Goal: Transaction & Acquisition: Book appointment/travel/reservation

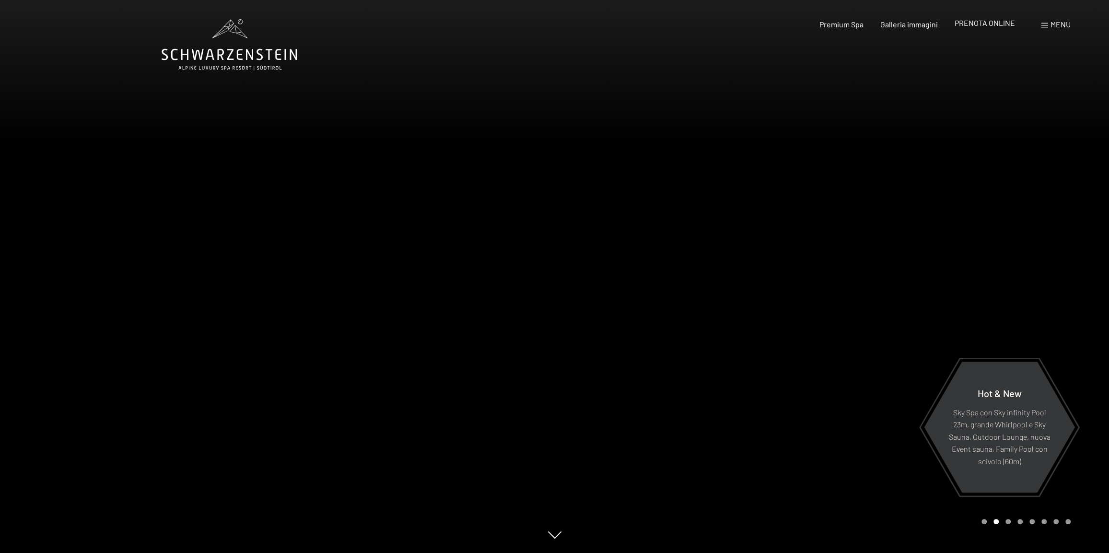
click at [988, 23] on span "PRENOTA ONLINE" at bounding box center [985, 22] width 60 height 9
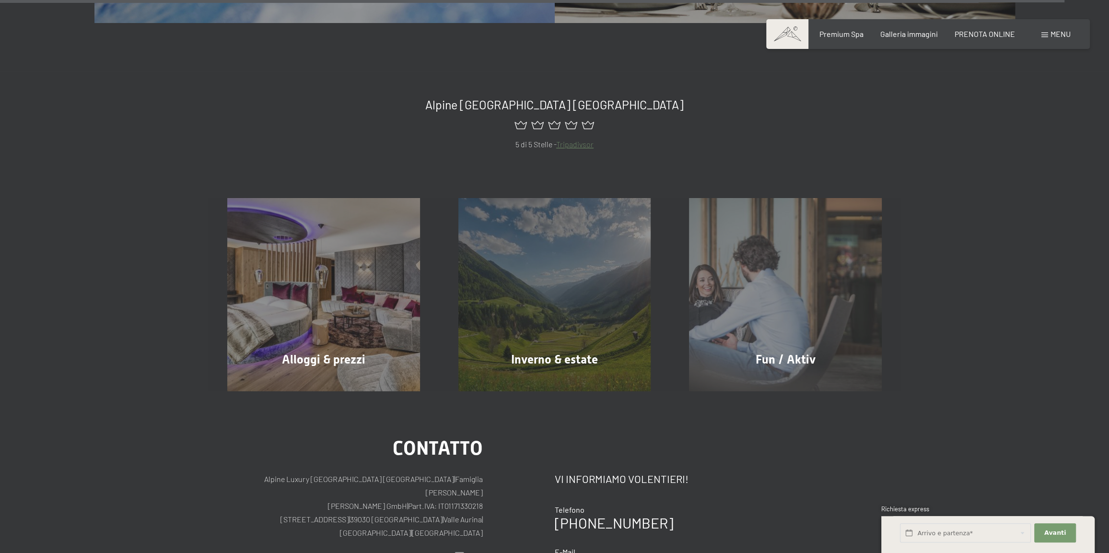
scroll to position [5380, 0]
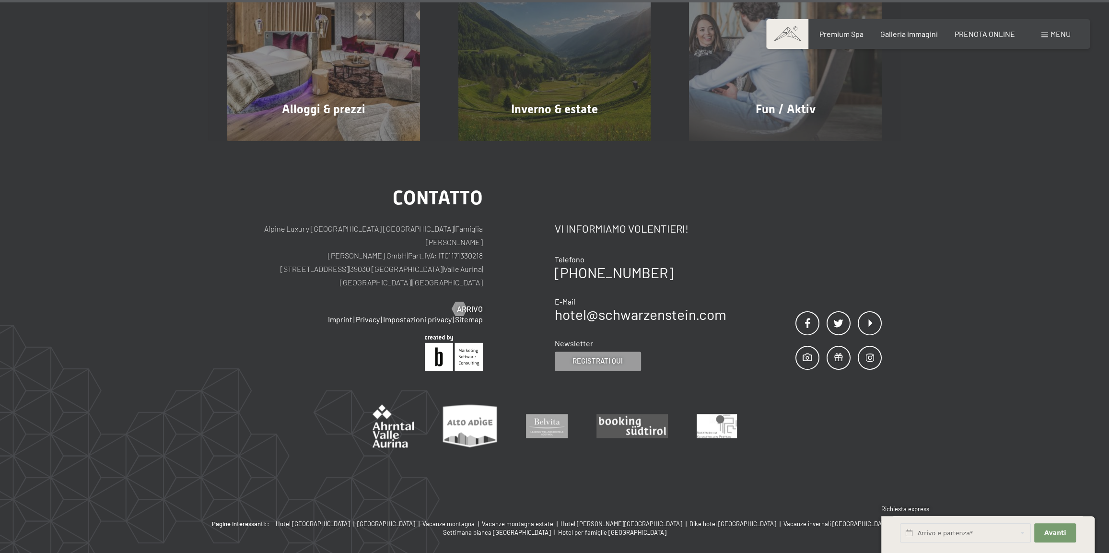
click at [368, 225] on p "Alpine Luxury SPA Resort SCHWARZENSTEIN | Famiglia Zimmerhofer Otmar Zimmerhofe…" at bounding box center [355, 255] width 256 height 67
copy p "Lutago"
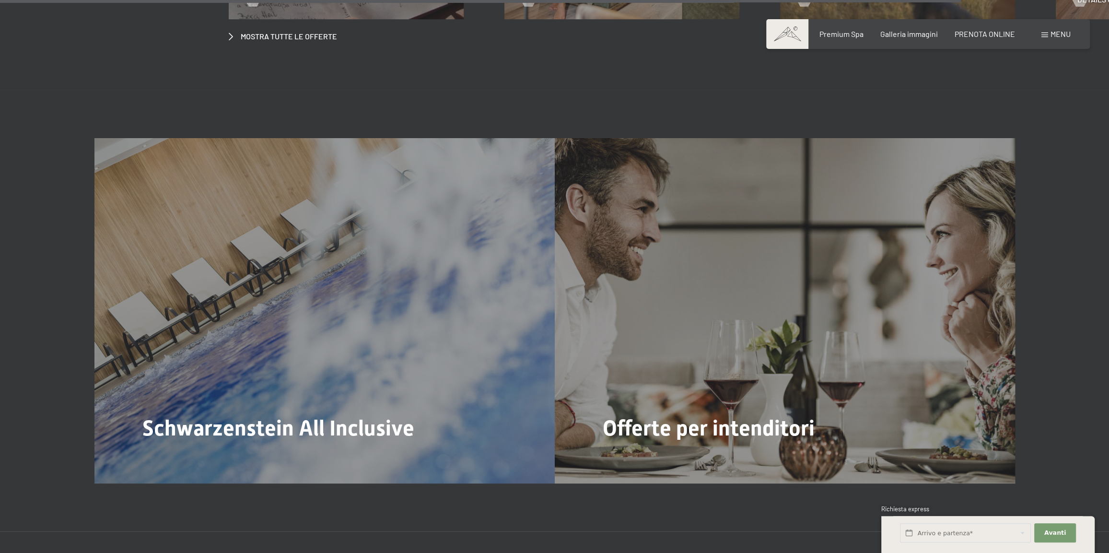
scroll to position [4661, 0]
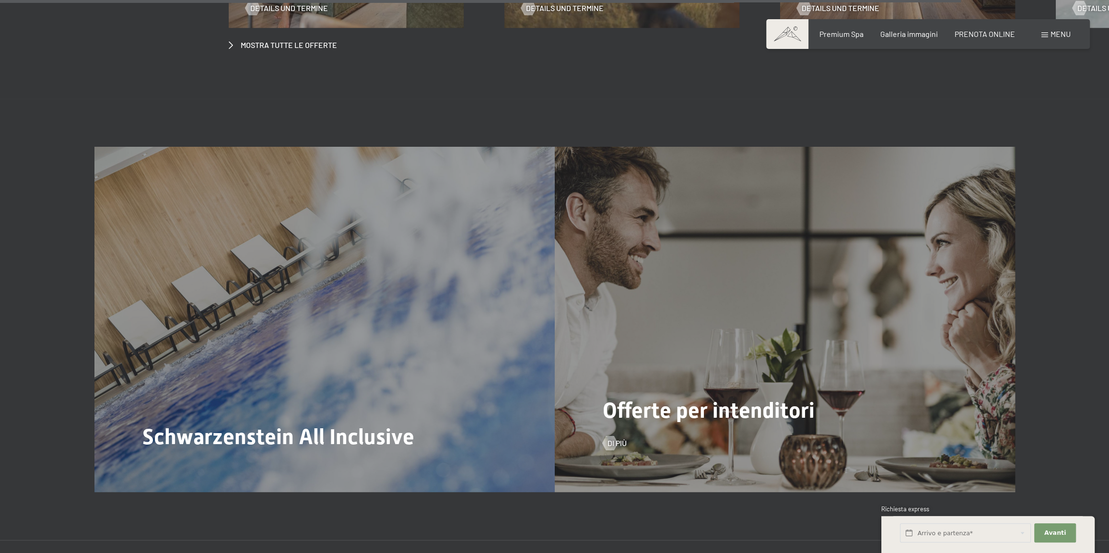
click at [743, 256] on div "Offerte per intenditori Di più" at bounding box center [785, 319] width 460 height 345
click at [756, 397] on span "Offerte per intenditori" at bounding box center [709, 409] width 212 height 25
click at [944, 314] on div "Offerte per intenditori Di più" at bounding box center [785, 319] width 460 height 345
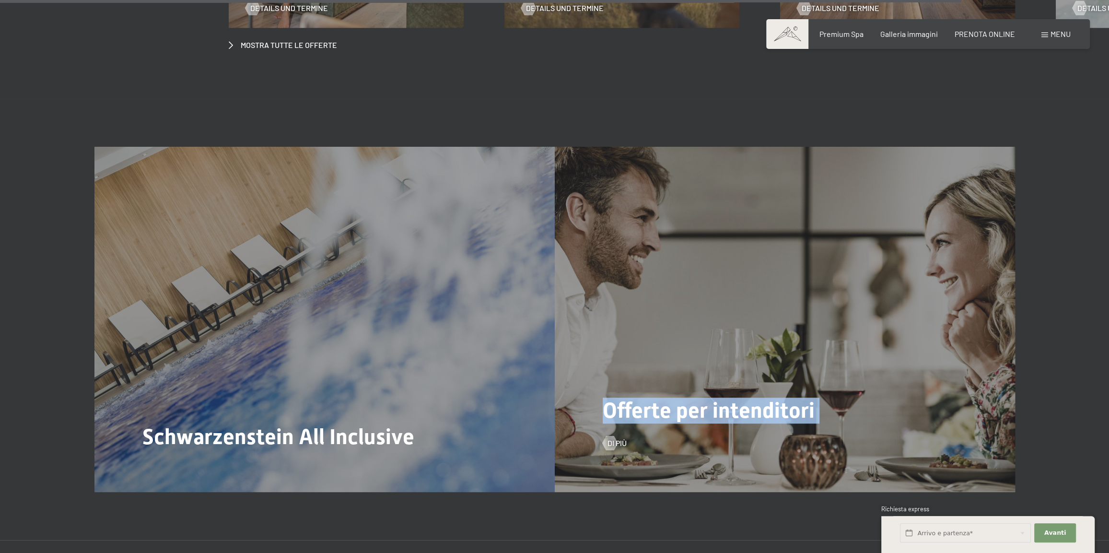
click at [944, 314] on div "Offerte per intenditori Di più" at bounding box center [785, 319] width 460 height 345
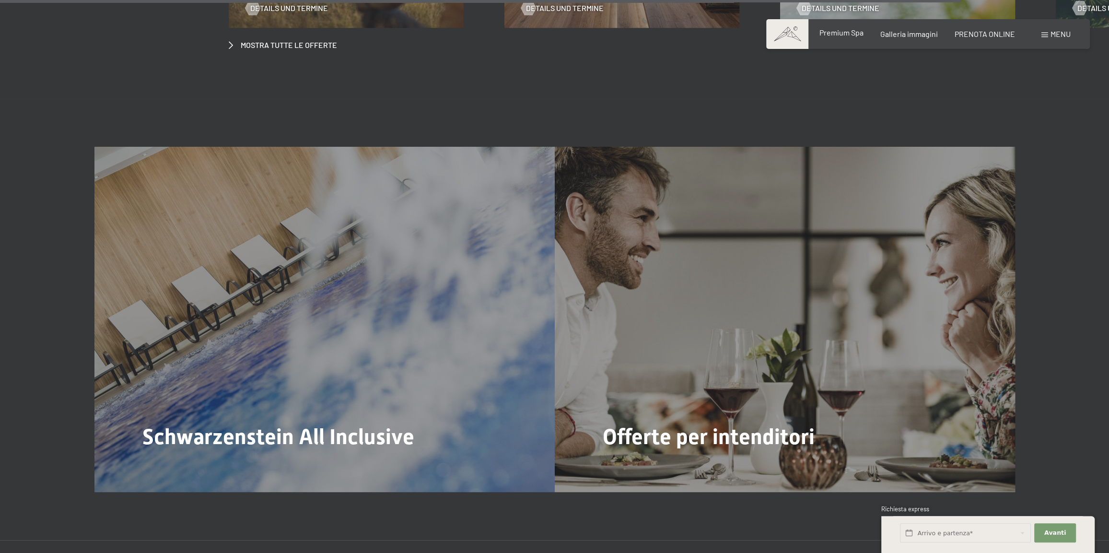
click at [840, 34] on span "Premium Spa" at bounding box center [841, 32] width 44 height 9
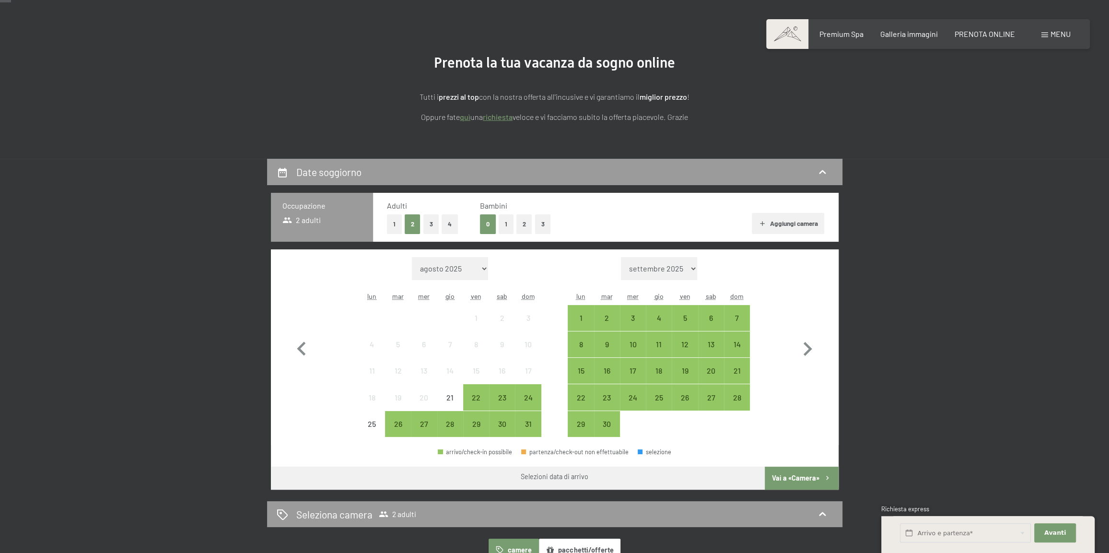
scroll to position [96, 0]
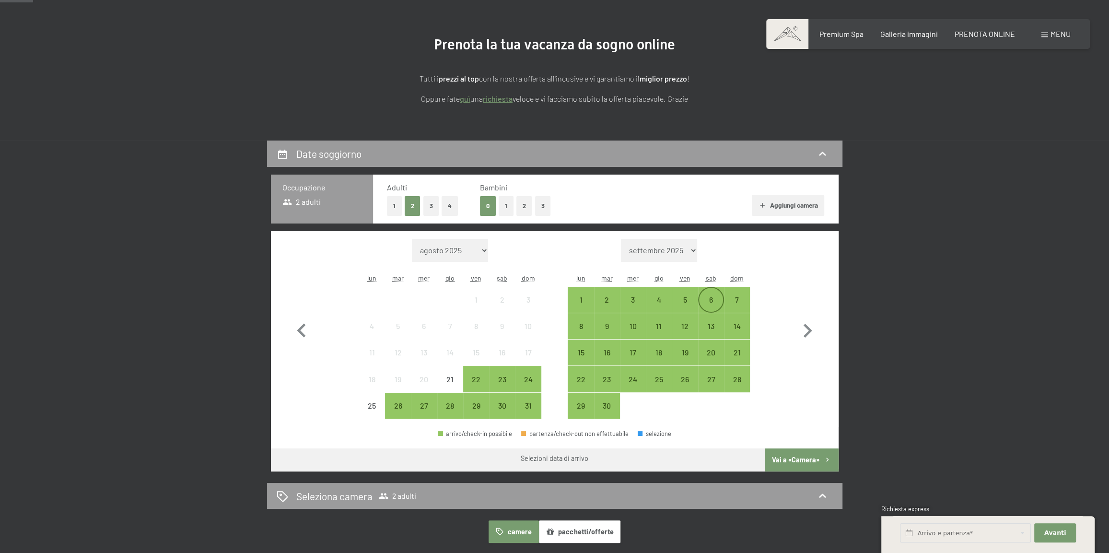
click at [712, 299] on div "6" at bounding box center [711, 308] width 24 height 24
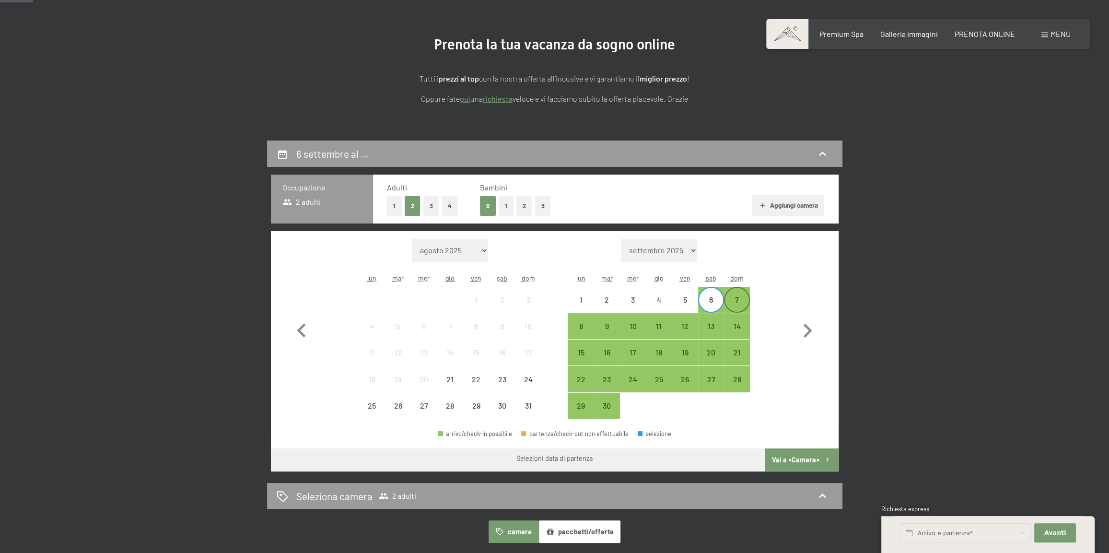
click at [728, 302] on div "7" at bounding box center [737, 308] width 24 height 24
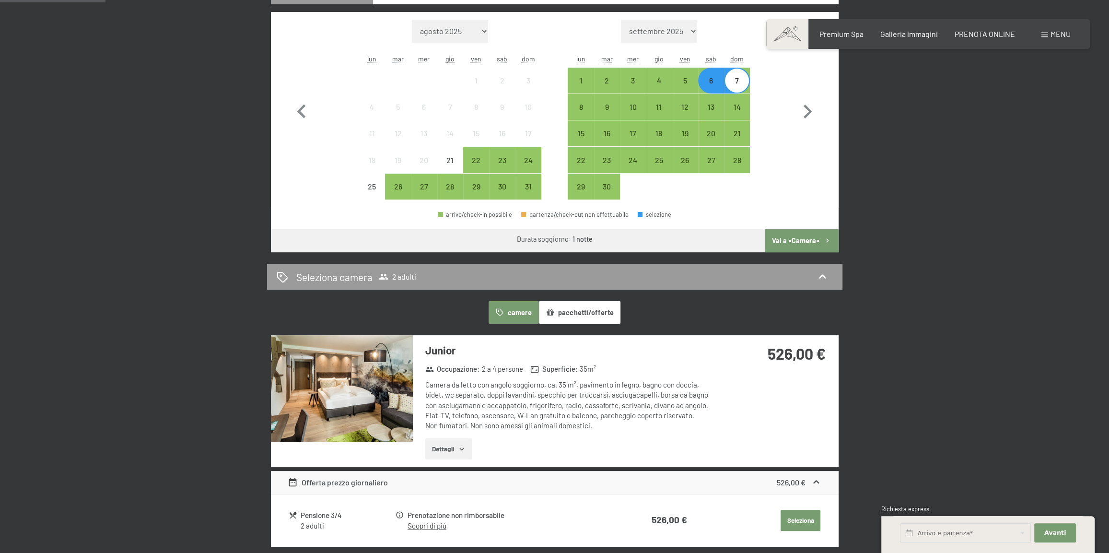
scroll to position [288, 0]
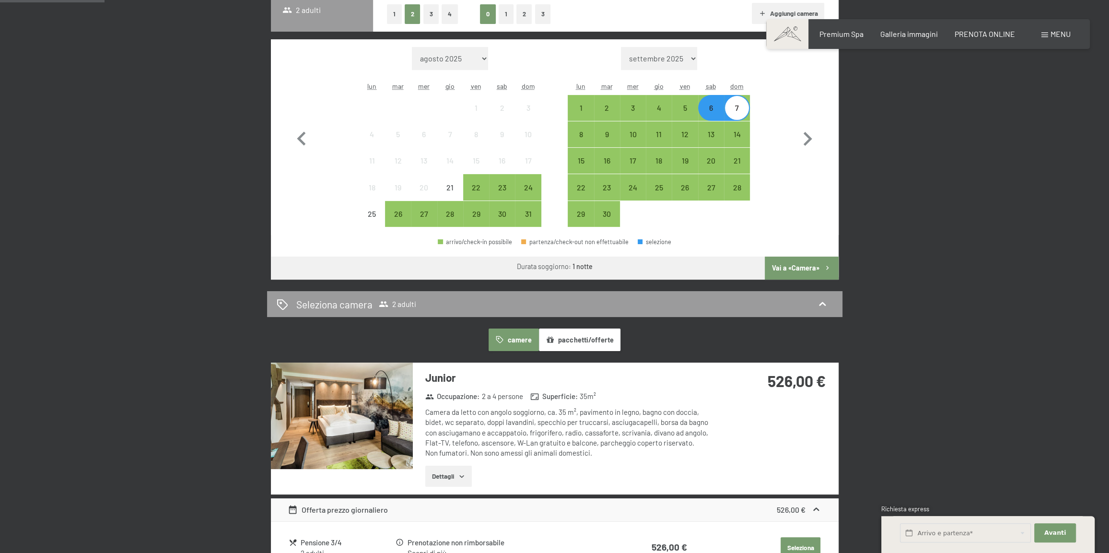
click at [804, 266] on button "Vai a «Camera»" at bounding box center [801, 267] width 73 height 23
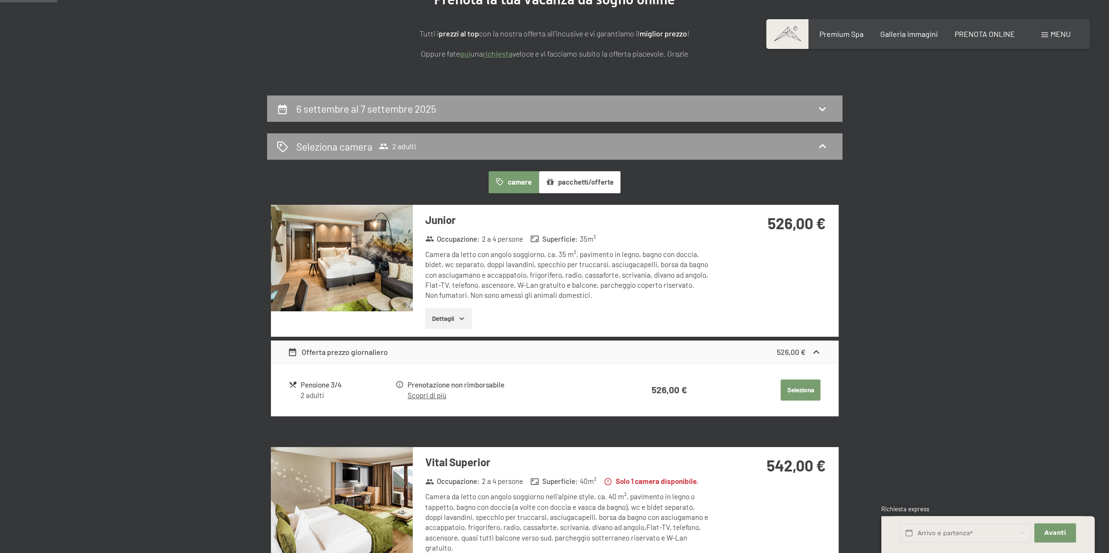
scroll to position [0, 0]
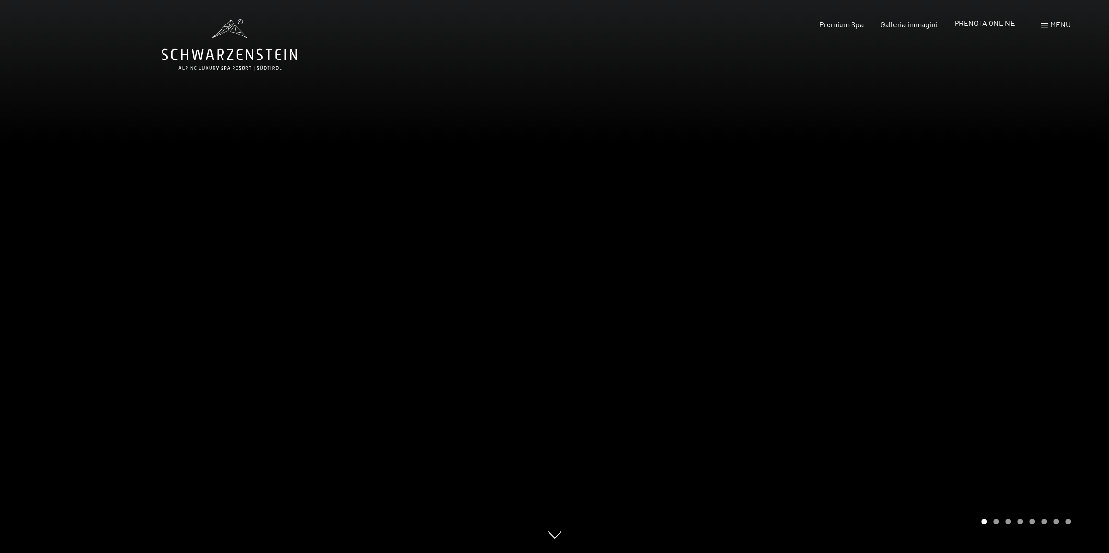
click at [978, 25] on span "PRENOTA ONLINE" at bounding box center [985, 22] width 60 height 9
